Goal: Transaction & Acquisition: Purchase product/service

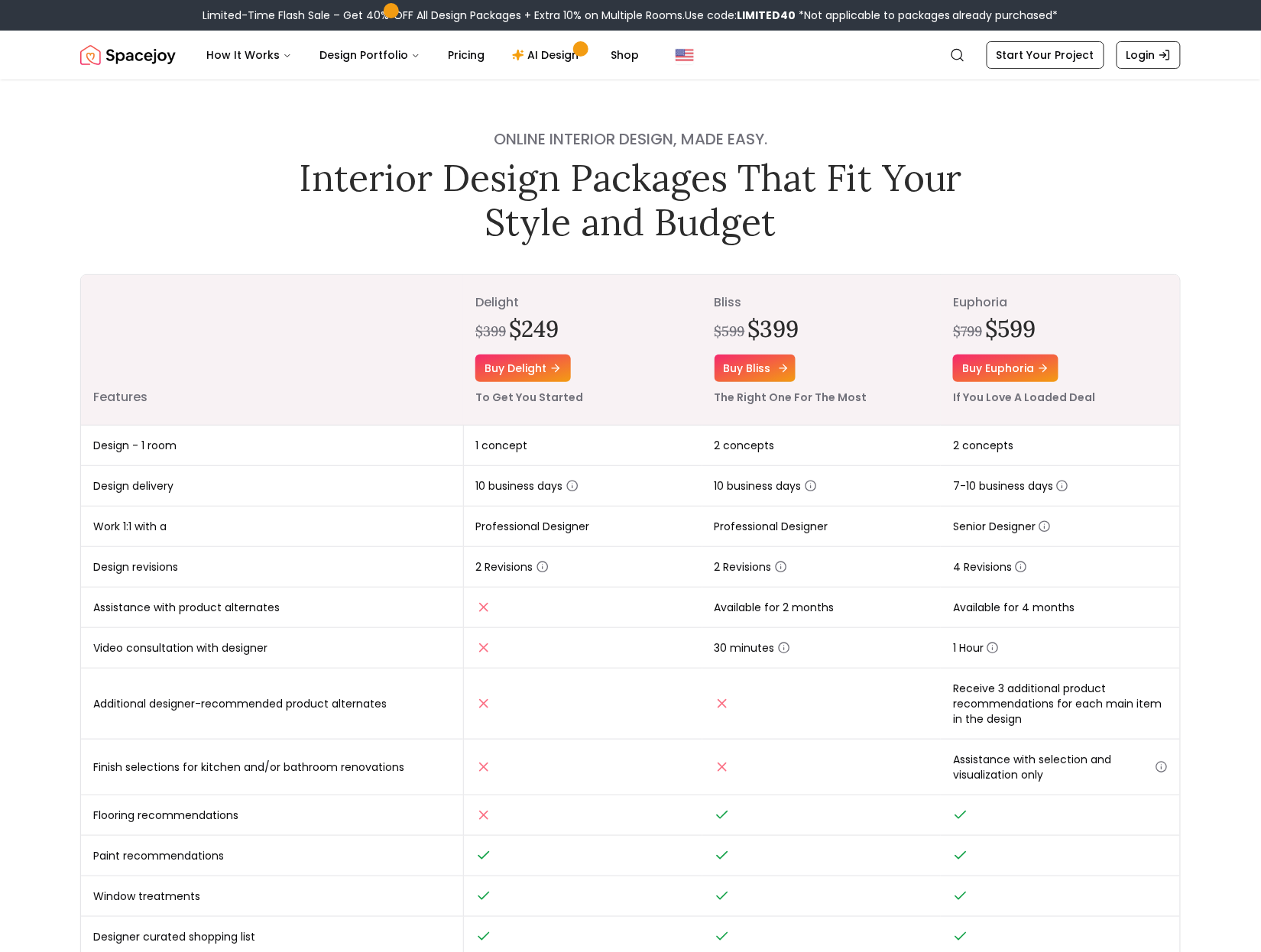
click at [223, 180] on link "Buy bliss" at bounding box center [755, 368] width 81 height 28
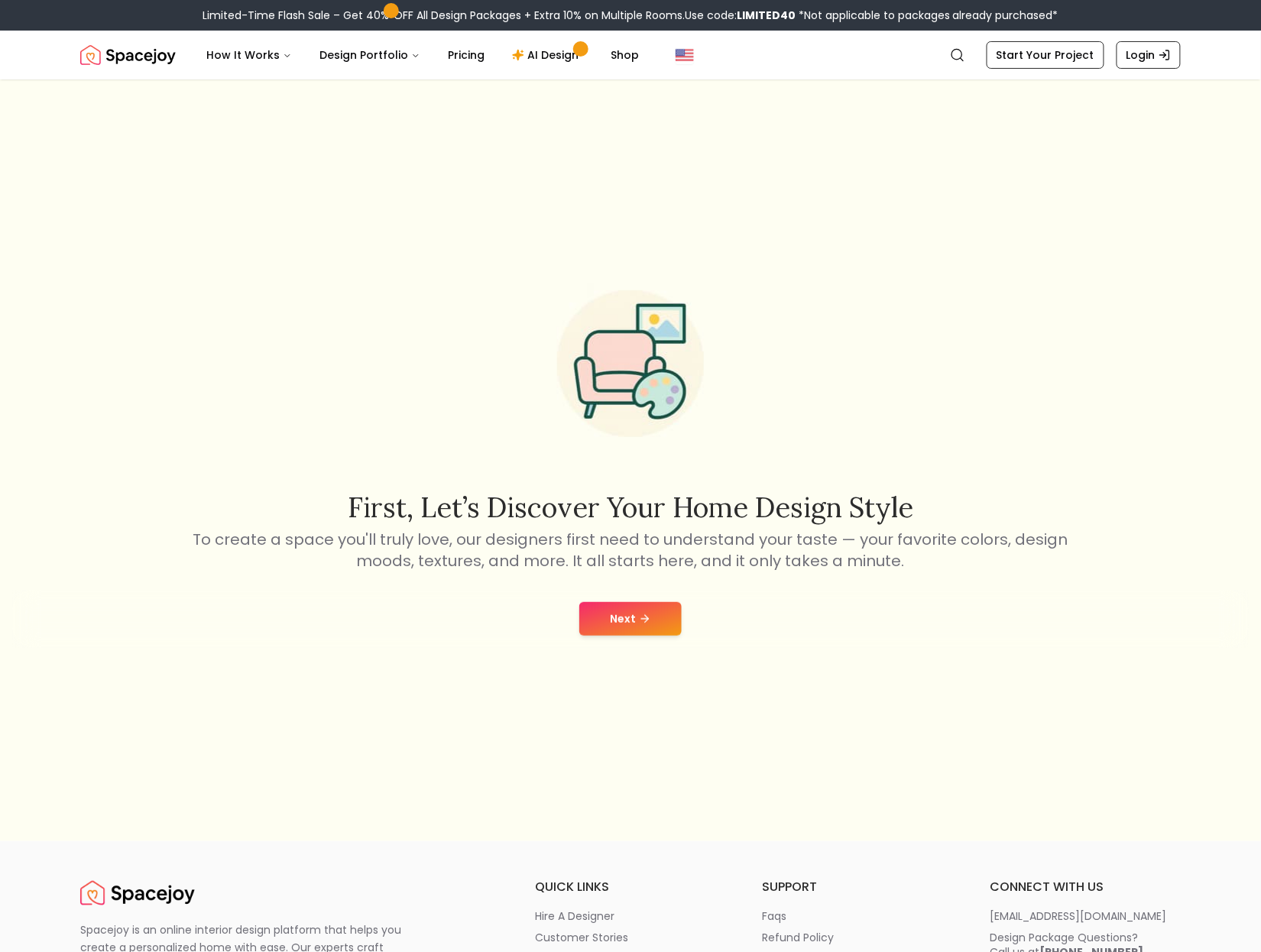
click at [223, 180] on button "Next" at bounding box center [630, 619] width 103 height 33
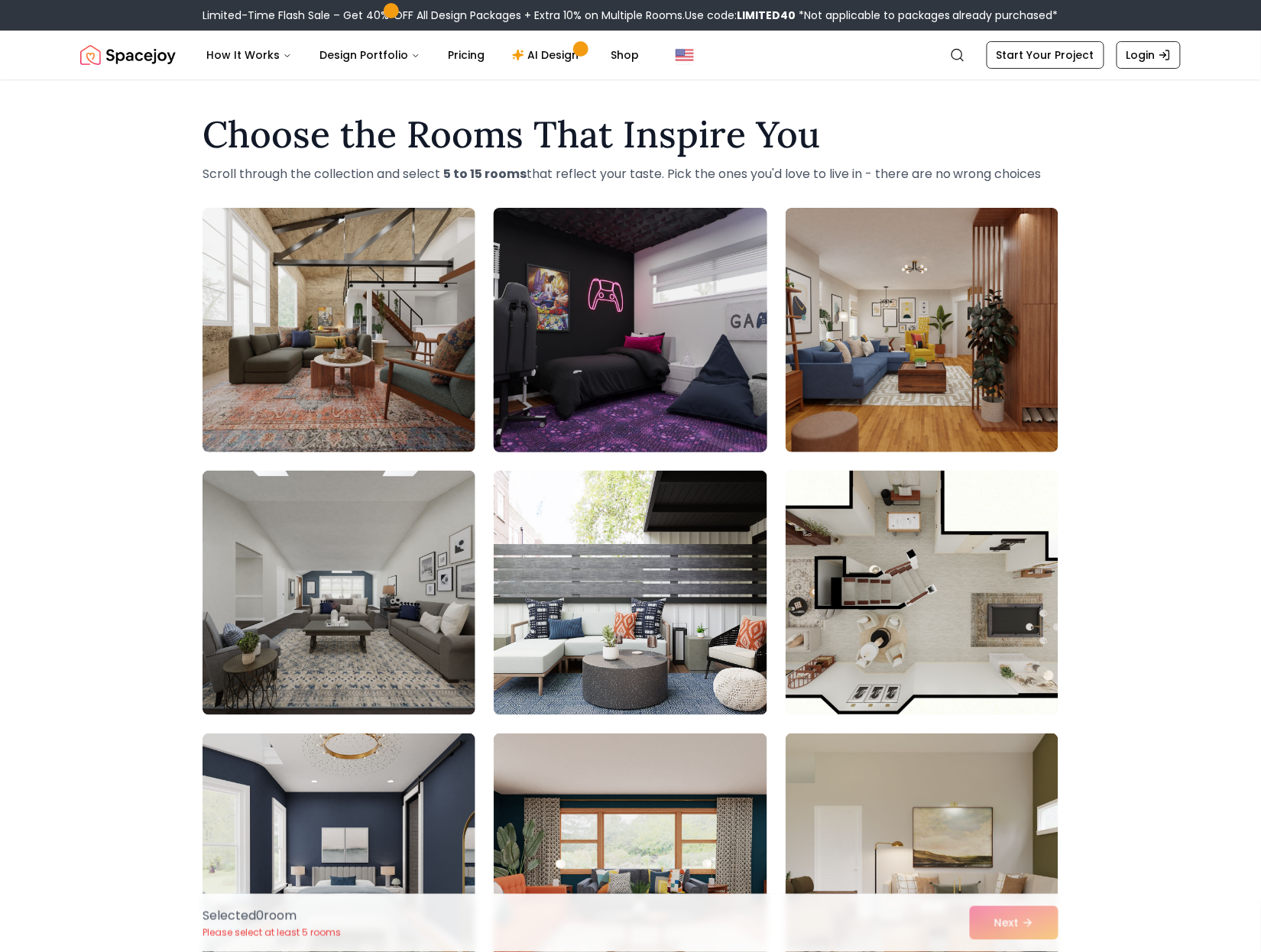
click at [223, 180] on img at bounding box center [630, 329] width 287 height 257
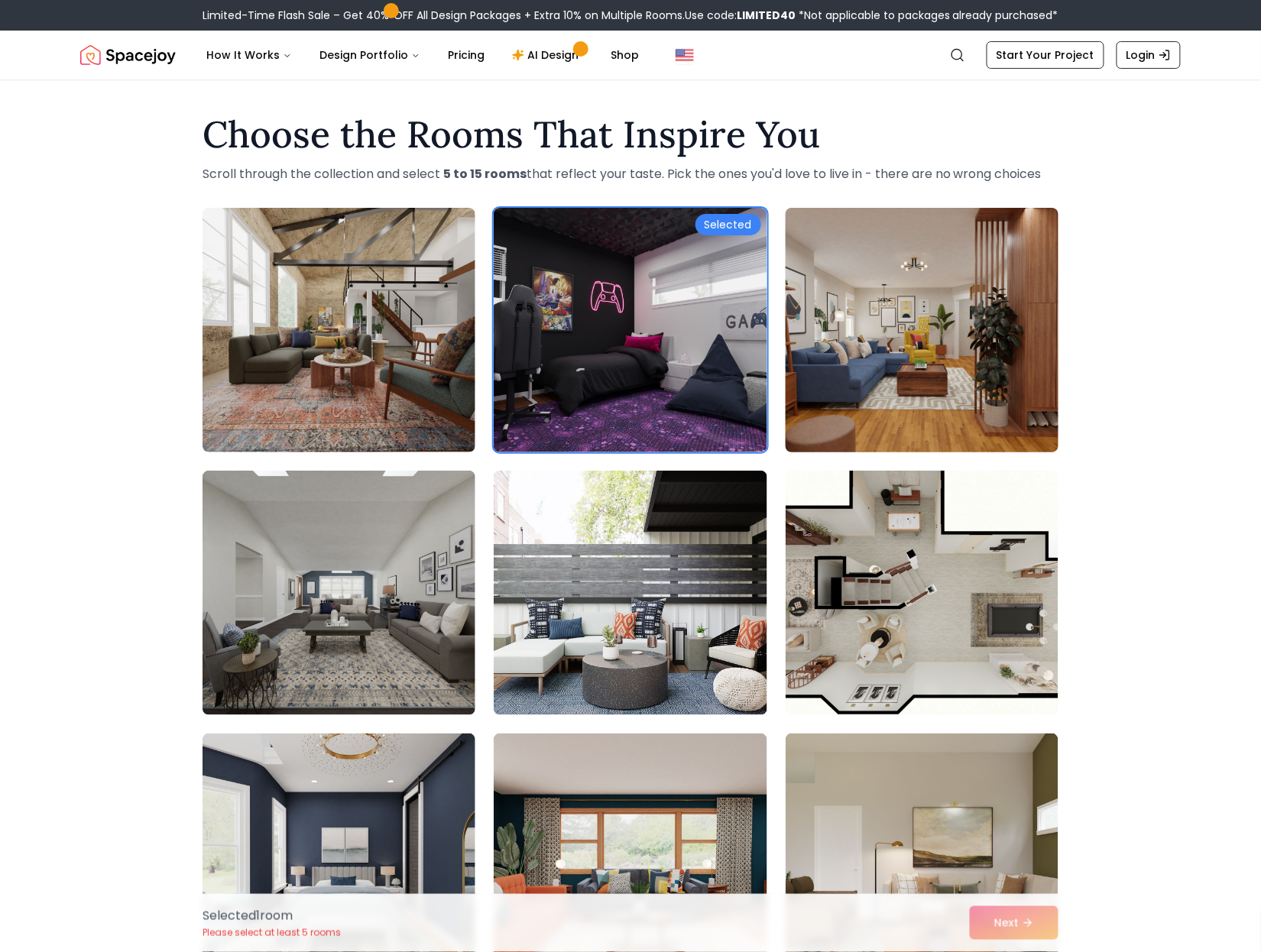
click at [223, 180] on img at bounding box center [922, 329] width 287 height 257
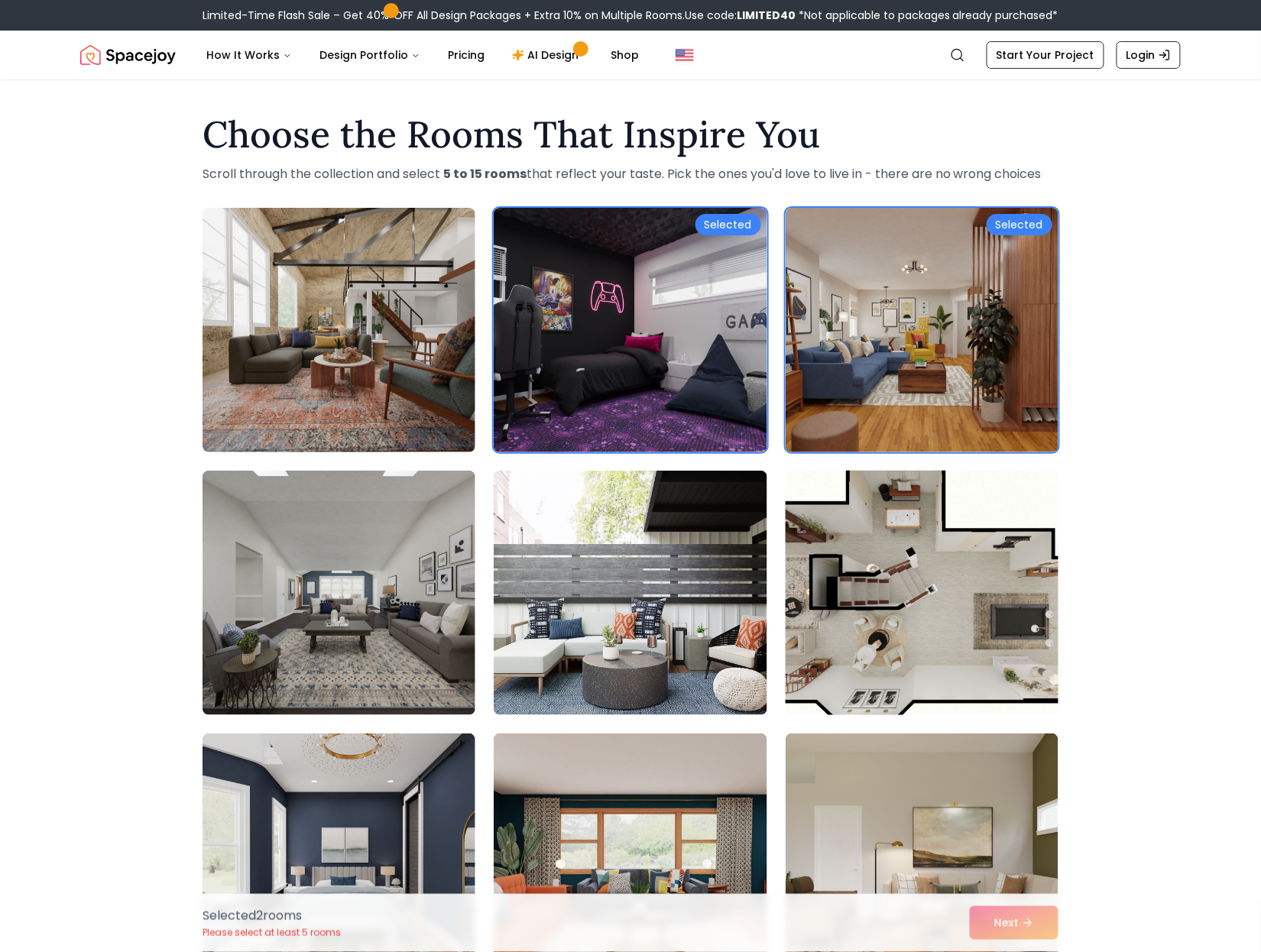
drag, startPoint x: 876, startPoint y: 404, endPoint x: 854, endPoint y: 572, distance: 169.4
click at [223, 180] on img at bounding box center [922, 330] width 273 height 245
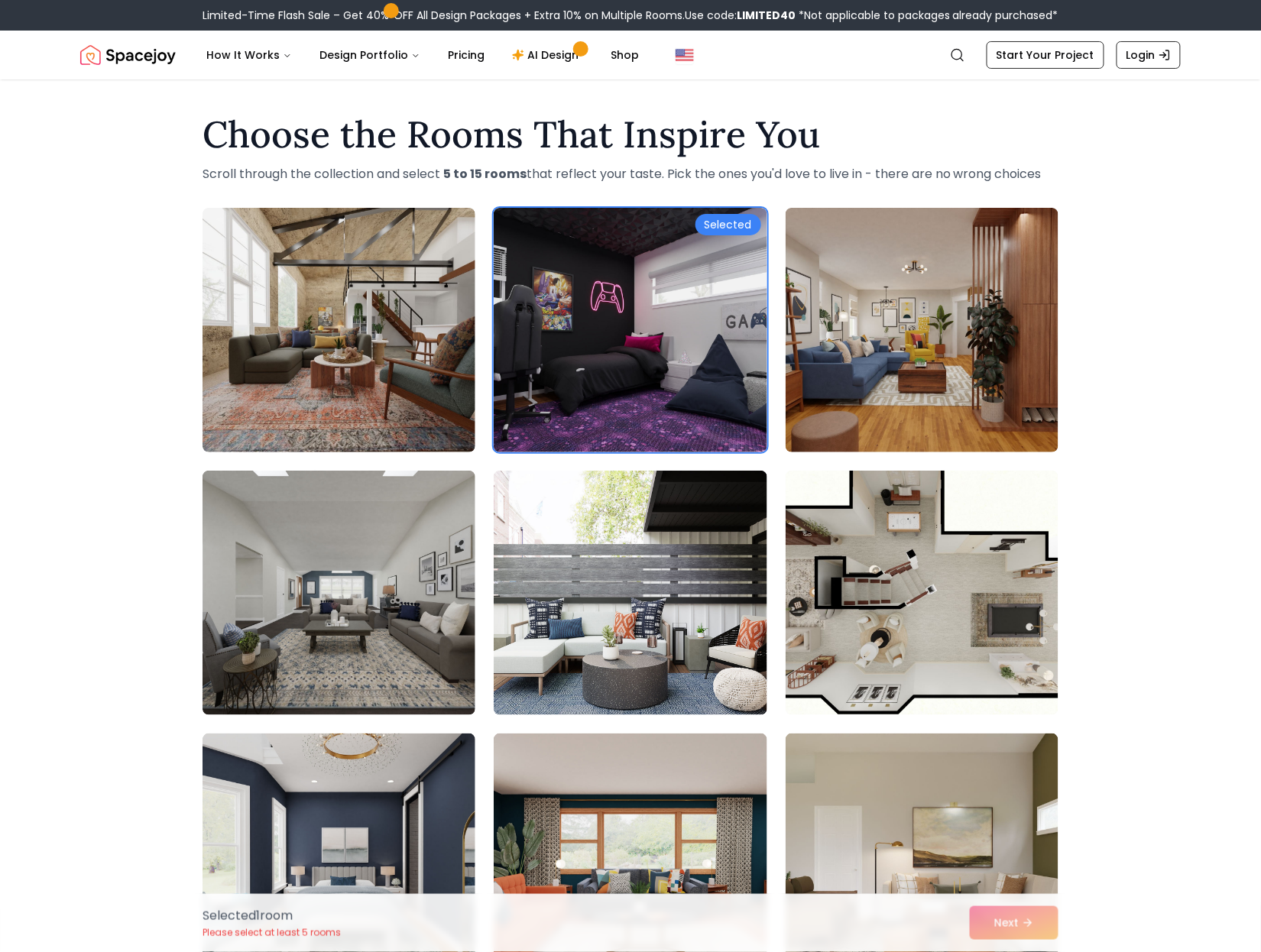
drag, startPoint x: 857, startPoint y: 588, endPoint x: 778, endPoint y: 569, distance: 81.3
click at [223, 180] on img at bounding box center [922, 593] width 273 height 245
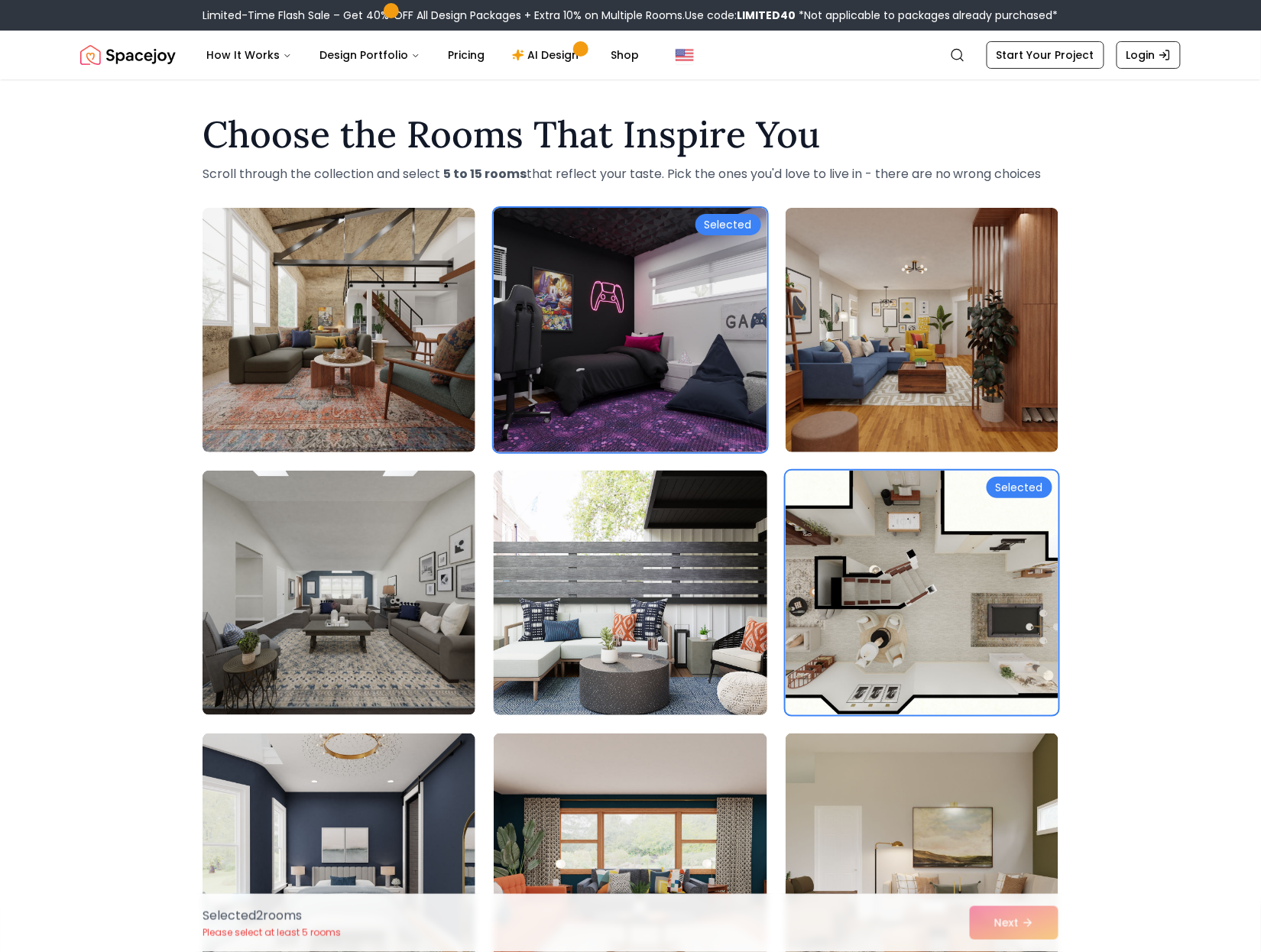
click at [223, 180] on img at bounding box center [630, 593] width 287 height 257
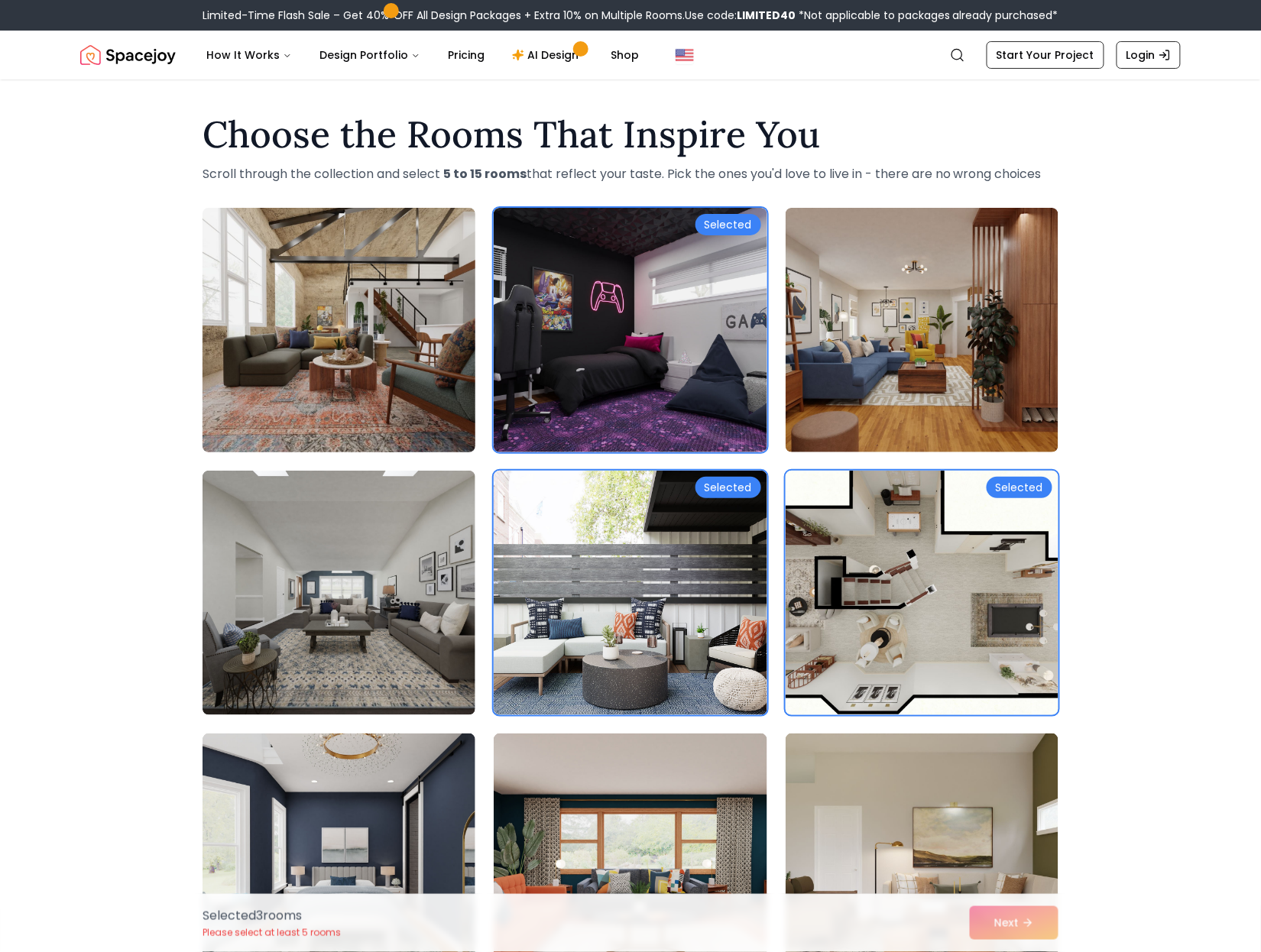
click at [223, 180] on img at bounding box center [339, 329] width 287 height 257
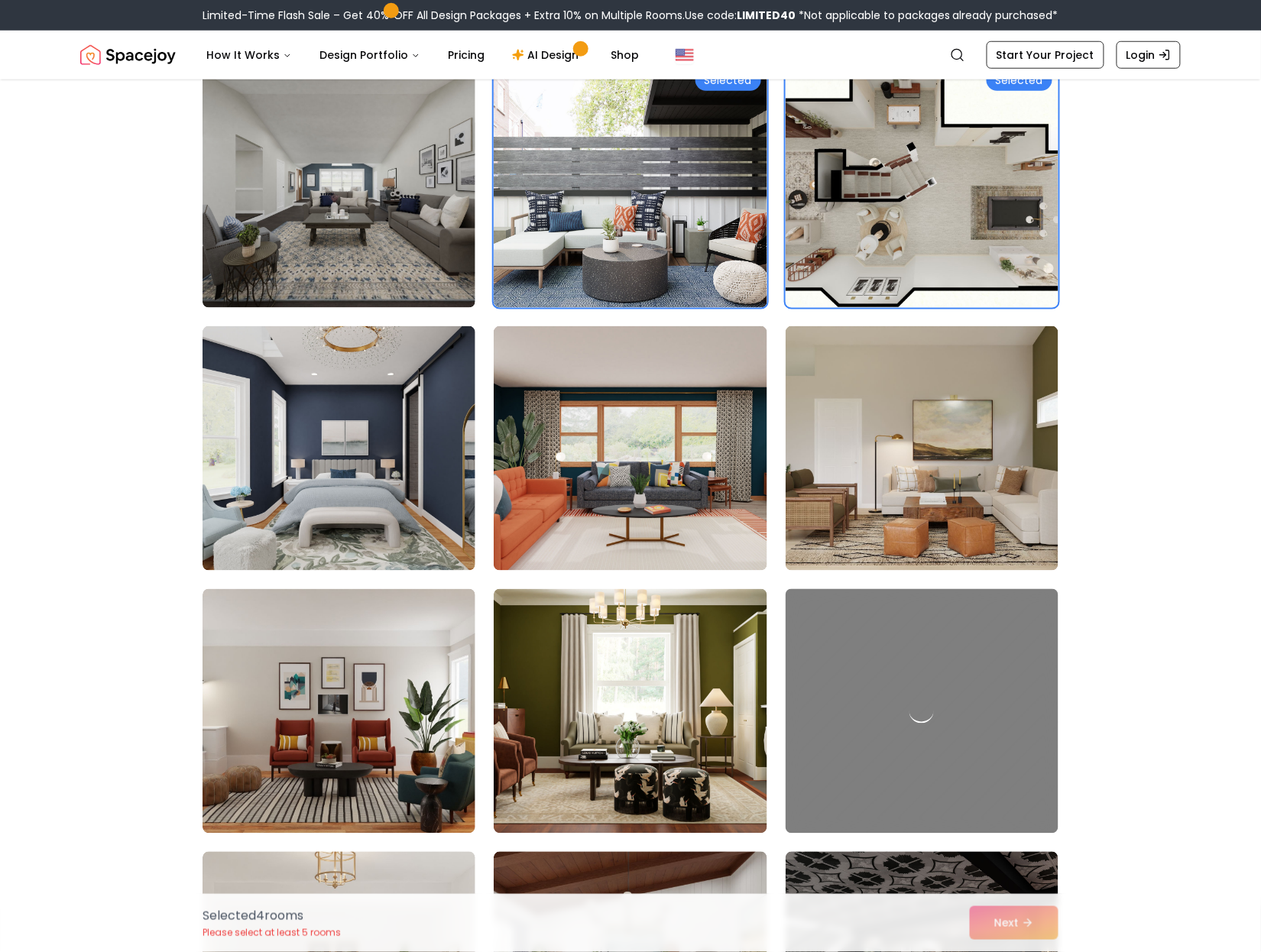
scroll to position [815, 0]
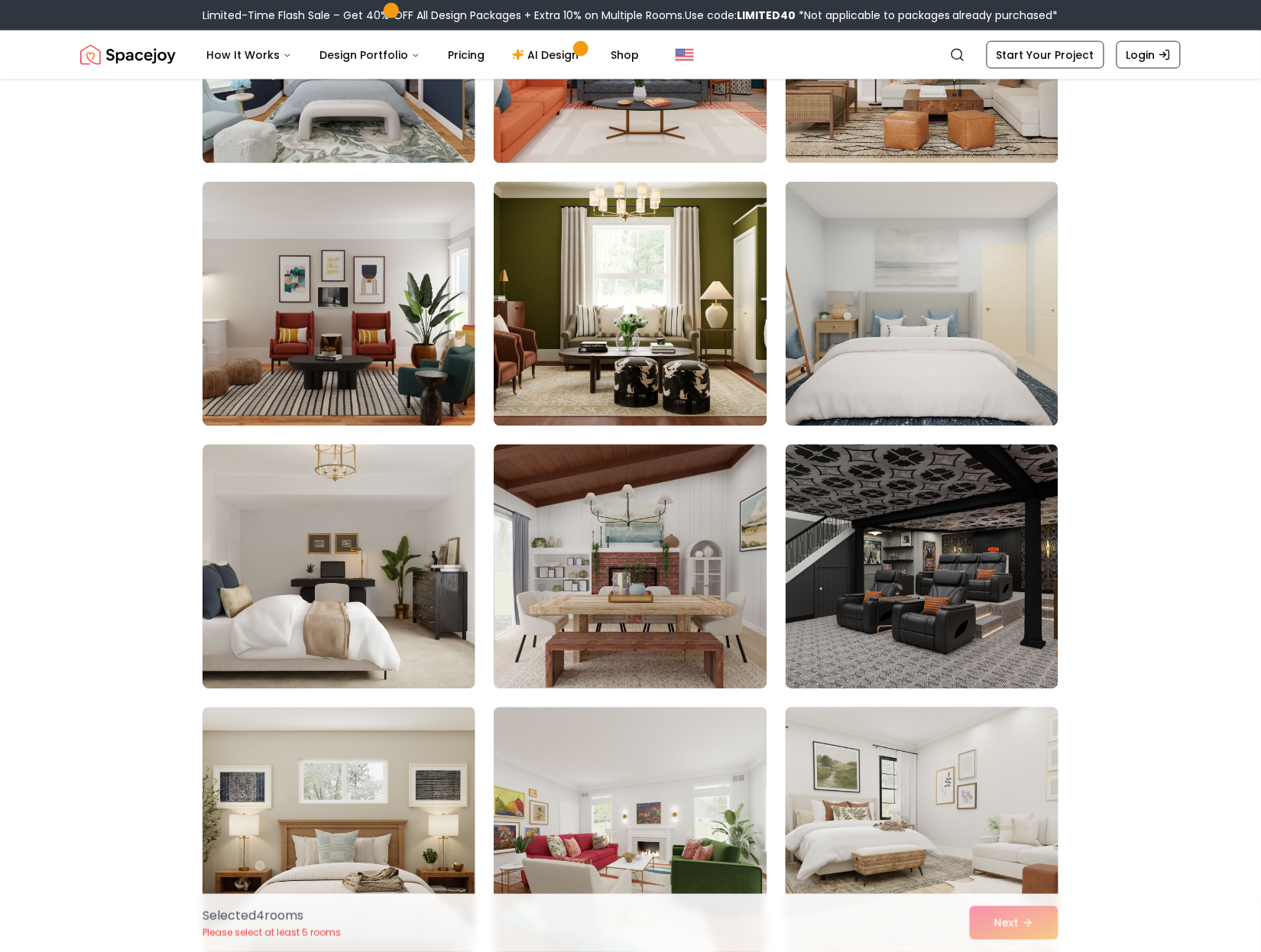
click at [223, 180] on div "Selected 4 room s Please select at least 5 rooms Next" at bounding box center [630, 923] width 881 height 58
click at [223, 180] on img at bounding box center [922, 829] width 287 height 257
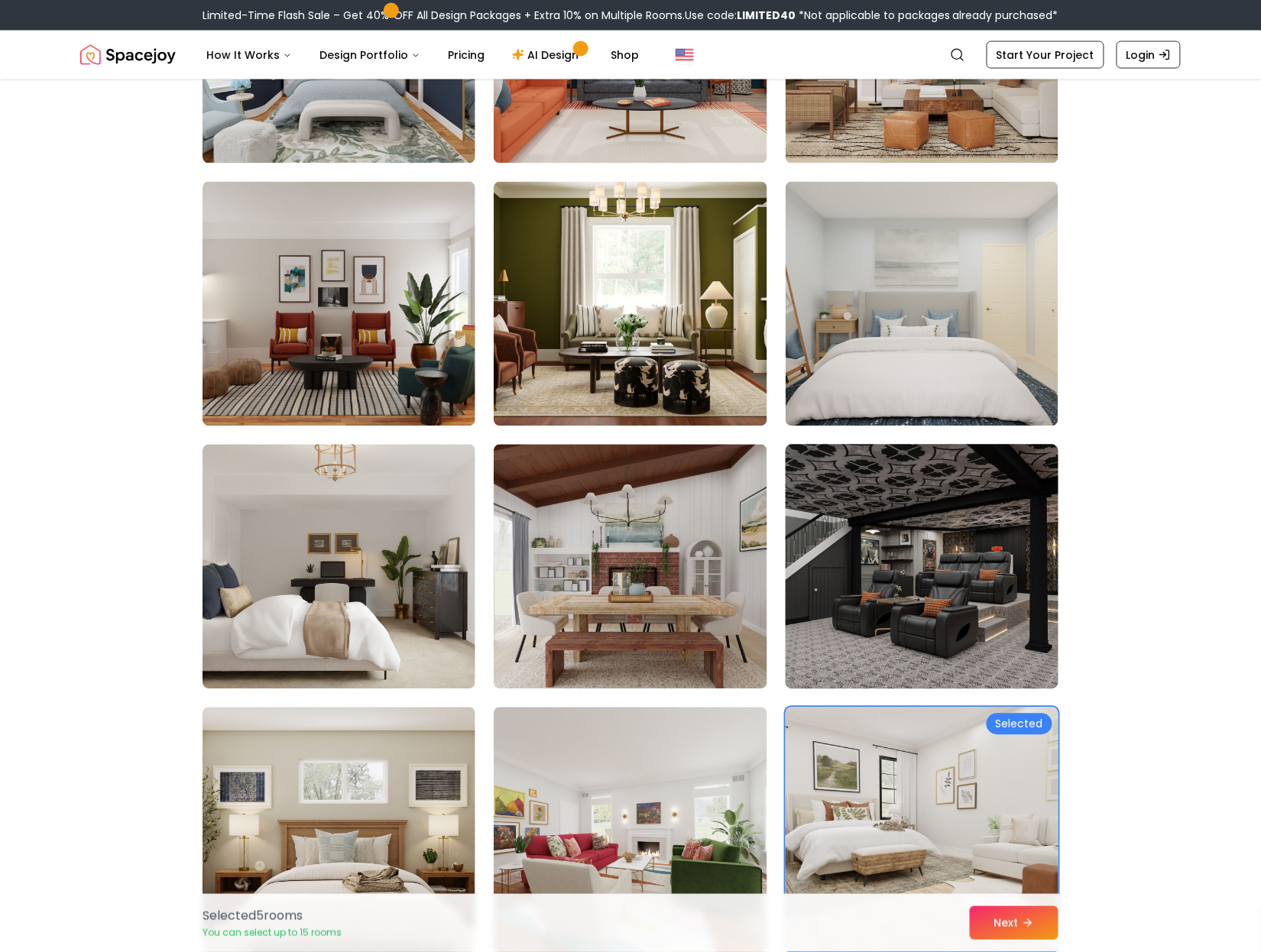
click at [223, 180] on img at bounding box center [922, 567] width 287 height 257
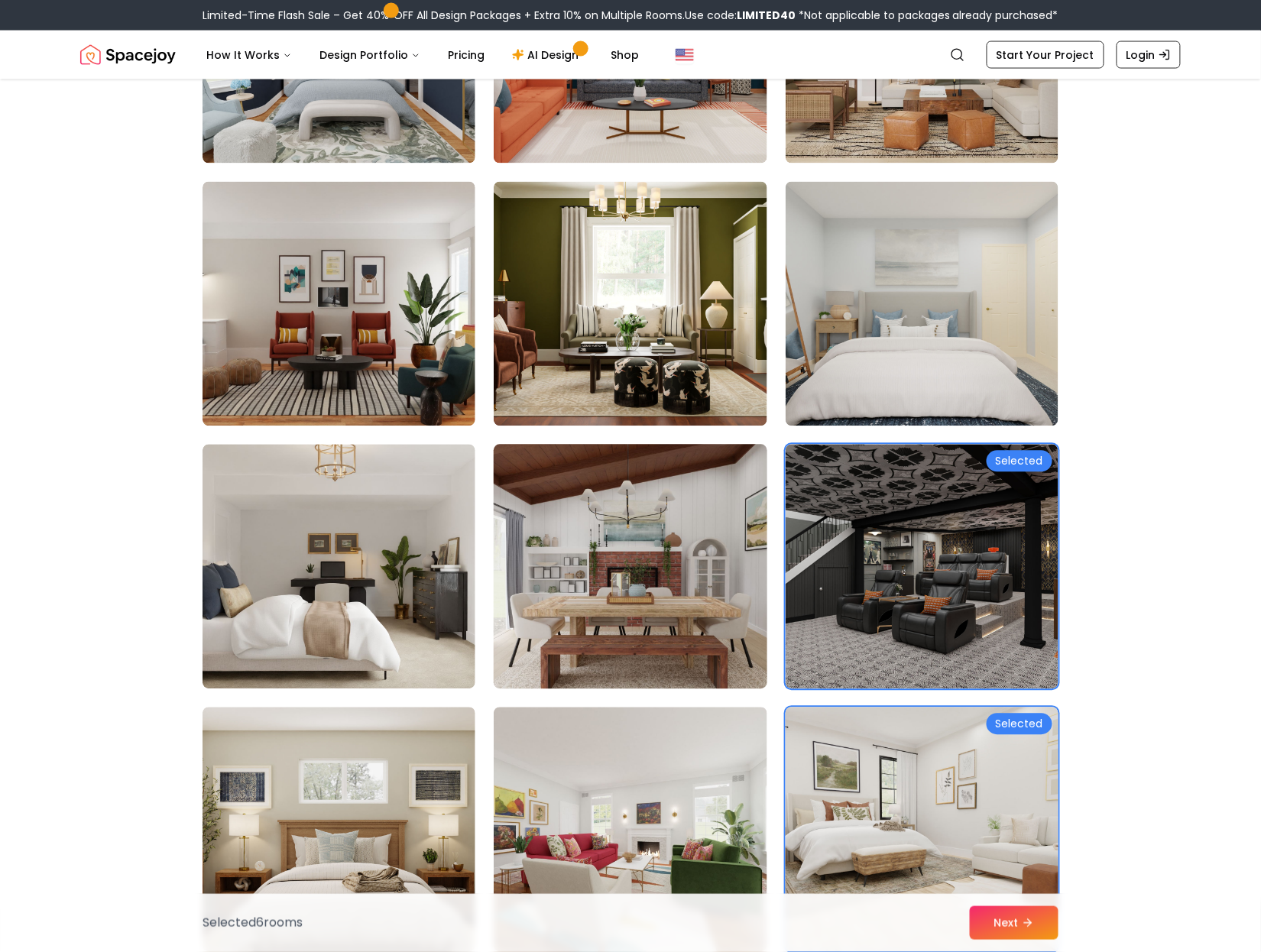
click at [223, 180] on img at bounding box center [630, 567] width 287 height 257
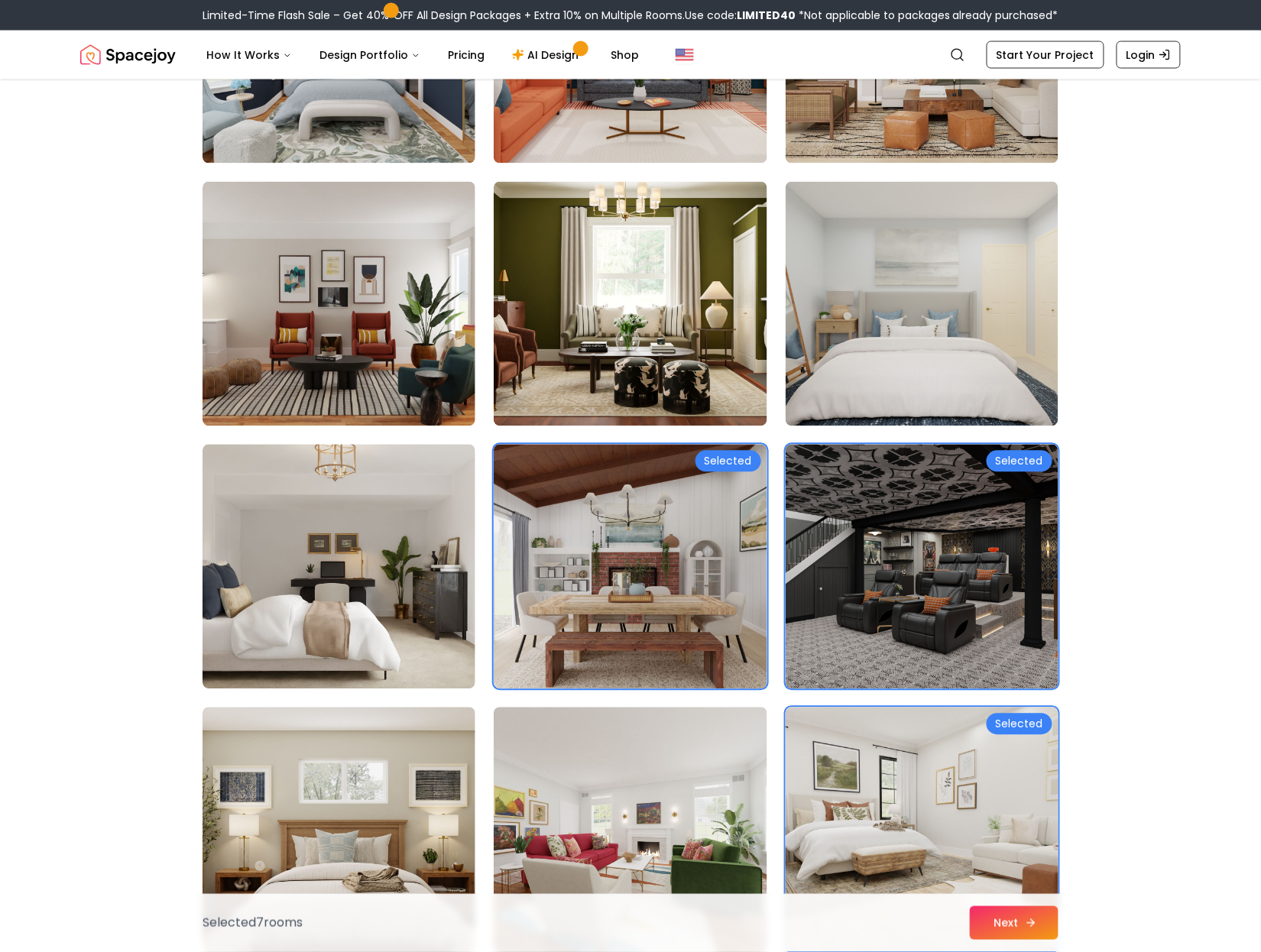
click at [223, 180] on button "Next" at bounding box center [1014, 923] width 89 height 33
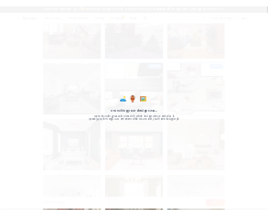
scroll to position [0, 0]
